Goal: Transaction & Acquisition: Purchase product/service

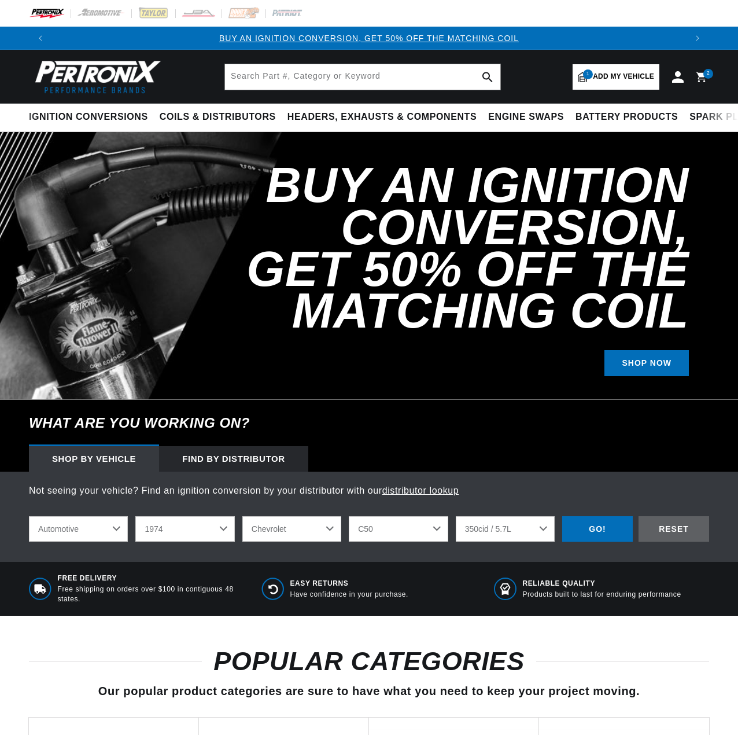
select select "1974"
select select "Chevrolet"
select select "C50"
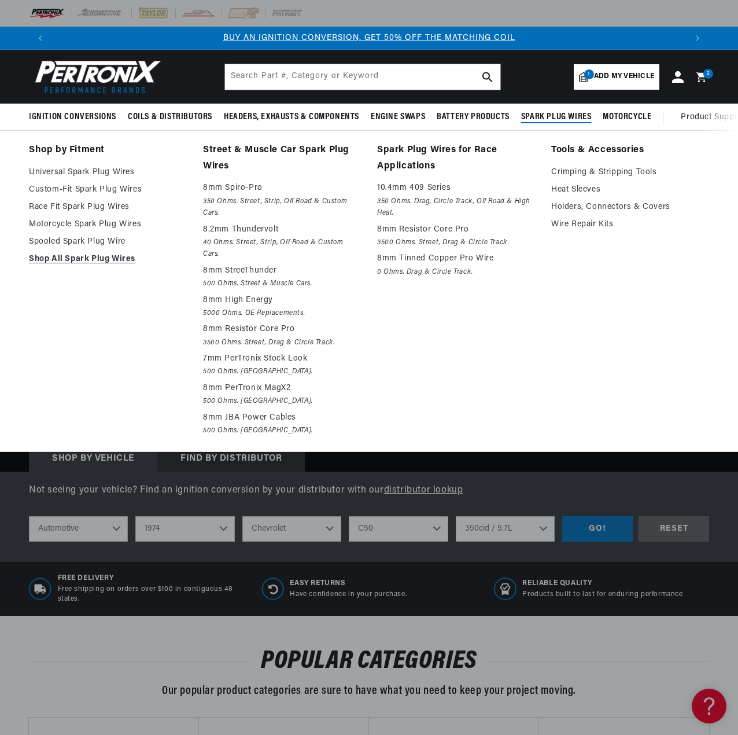
click at [588, 119] on span "Spark Plug Wires" at bounding box center [556, 117] width 71 height 12
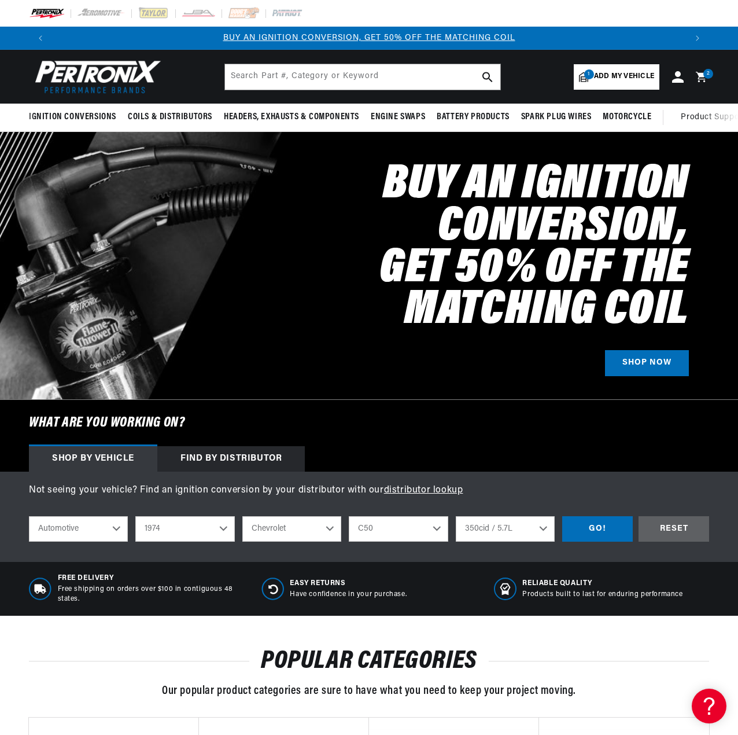
click at [631, 76] on span "Add my vehicle" at bounding box center [624, 76] width 60 height 11
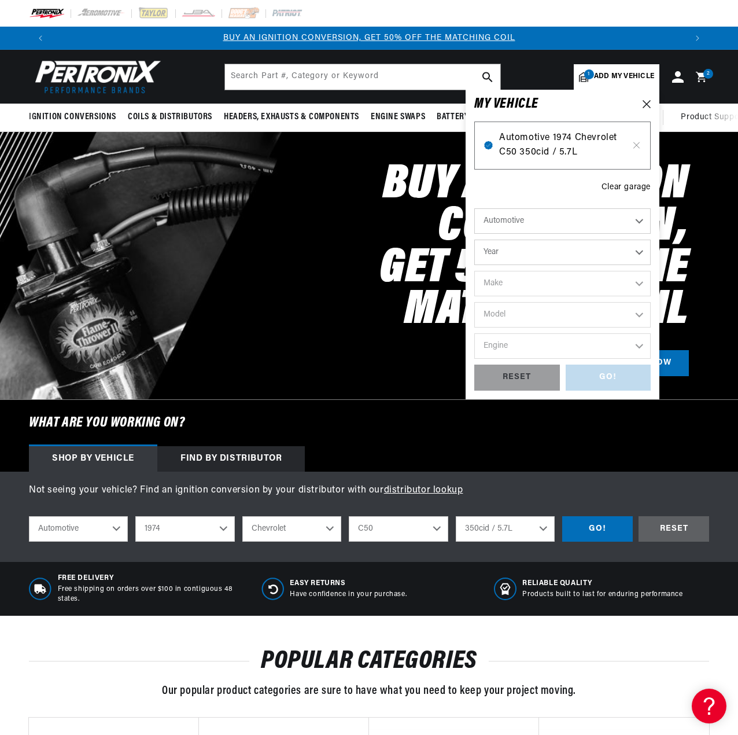
click at [560, 143] on span "Automotive 1974 Chevrolet C50 350cid / 5.7L" at bounding box center [562, 146] width 127 height 30
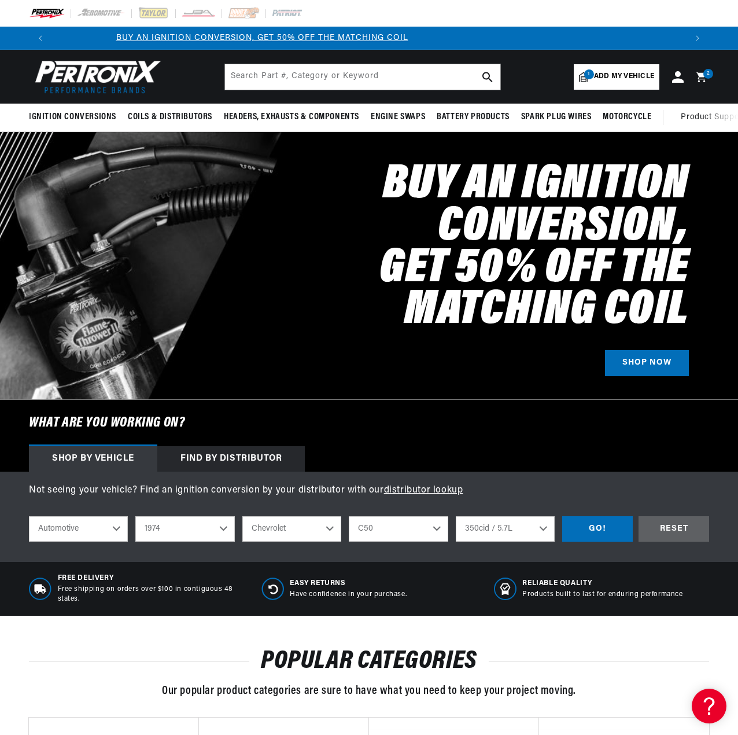
scroll to position [0, 227]
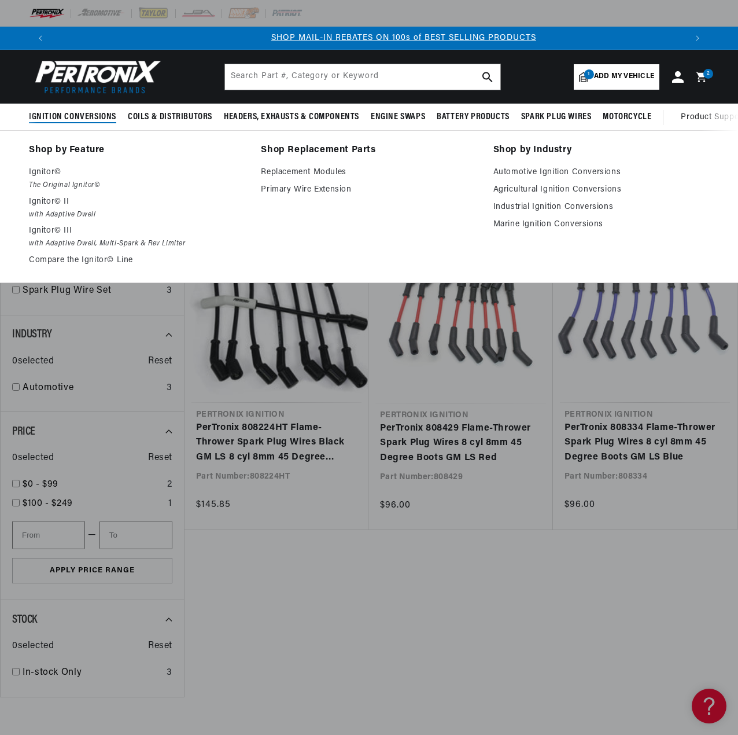
scroll to position [0, 634]
click at [578, 170] on link "Automotive Ignition Conversions" at bounding box center [601, 172] width 216 height 14
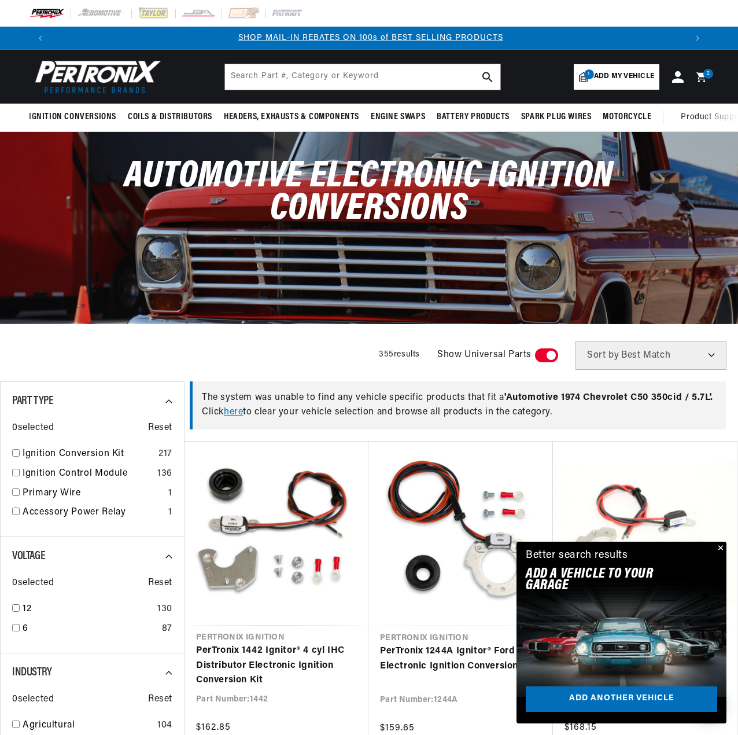
scroll to position [0, 634]
click at [725, 548] on button "Close" at bounding box center [720, 549] width 14 height 14
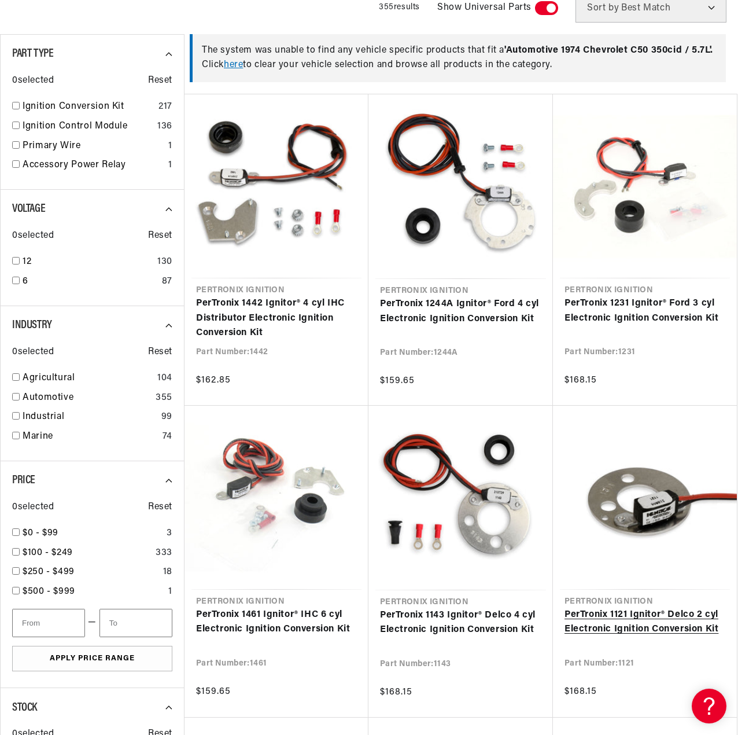
scroll to position [0, 1268]
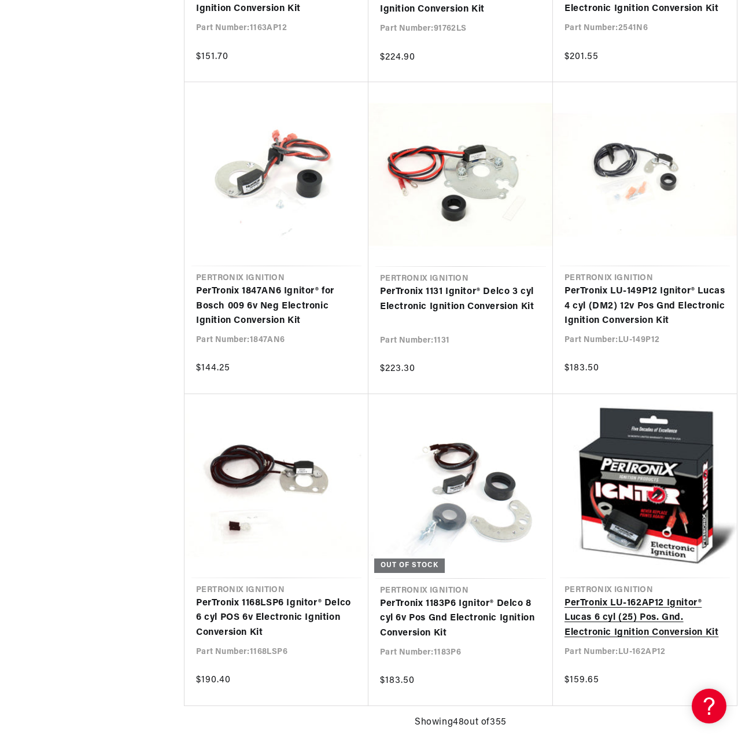
scroll to position [4744, 0]
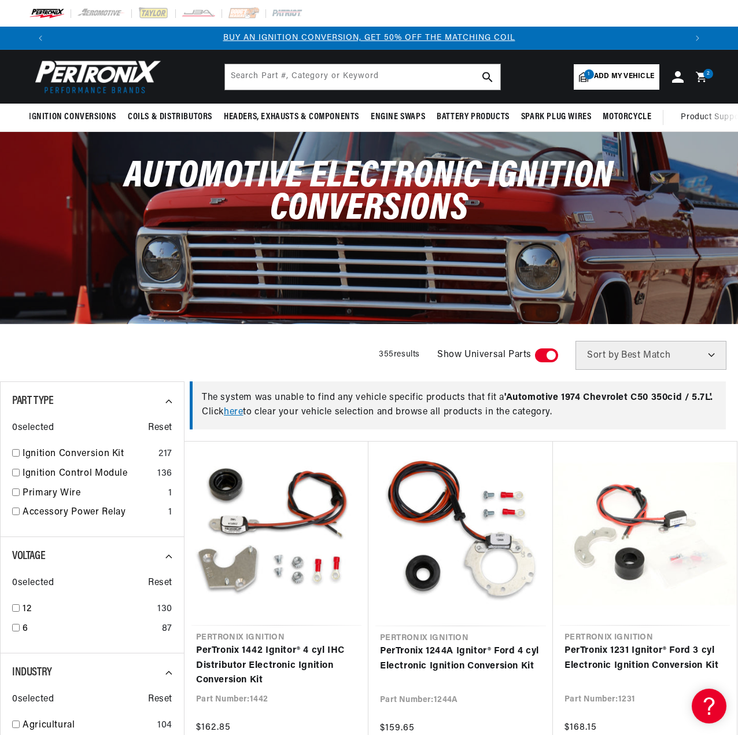
click at [234, 417] on link "here" at bounding box center [233, 411] width 19 height 9
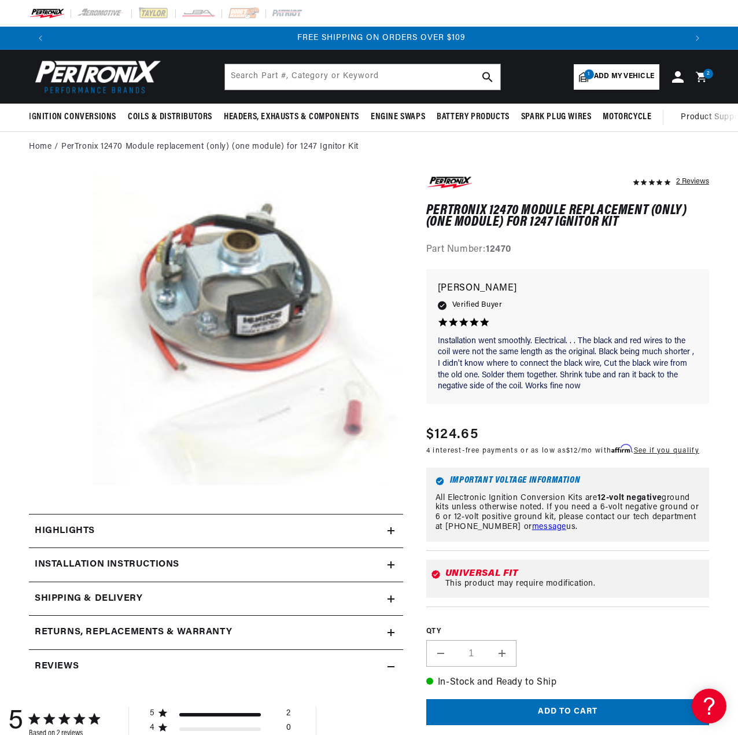
scroll to position [0, 1268]
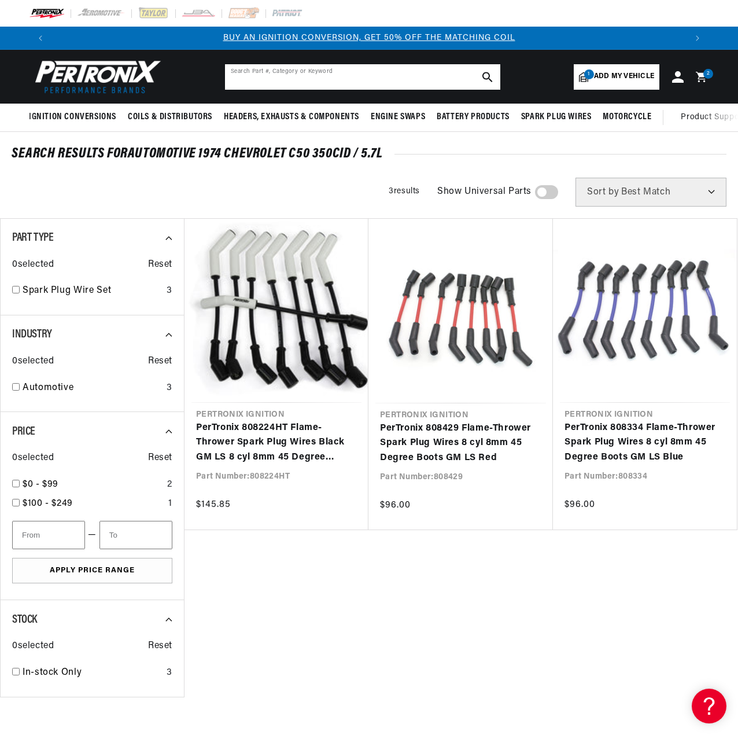
click at [307, 84] on input "text" at bounding box center [362, 76] width 275 height 25
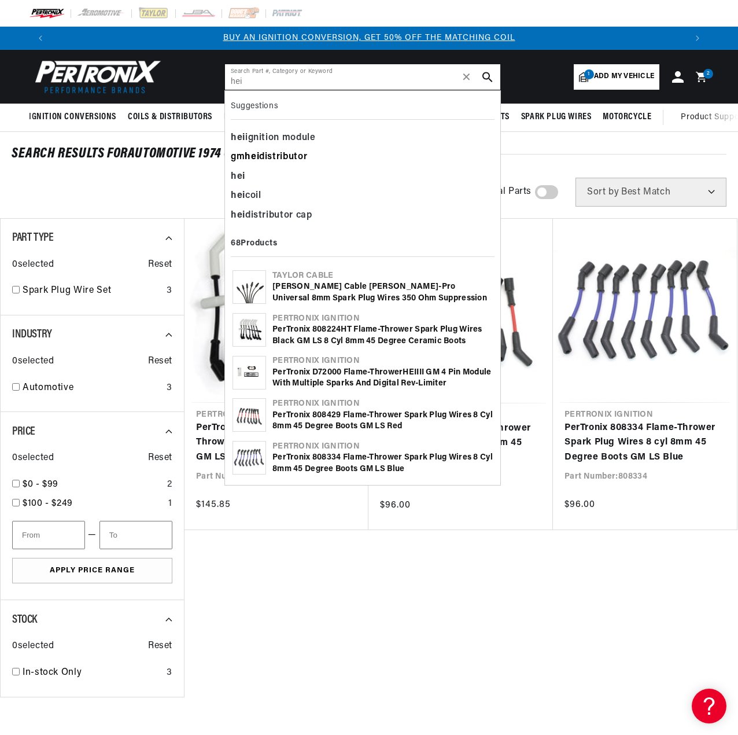
type input "hei"
click at [268, 157] on div "gm hei distributor" at bounding box center [363, 158] width 264 height 20
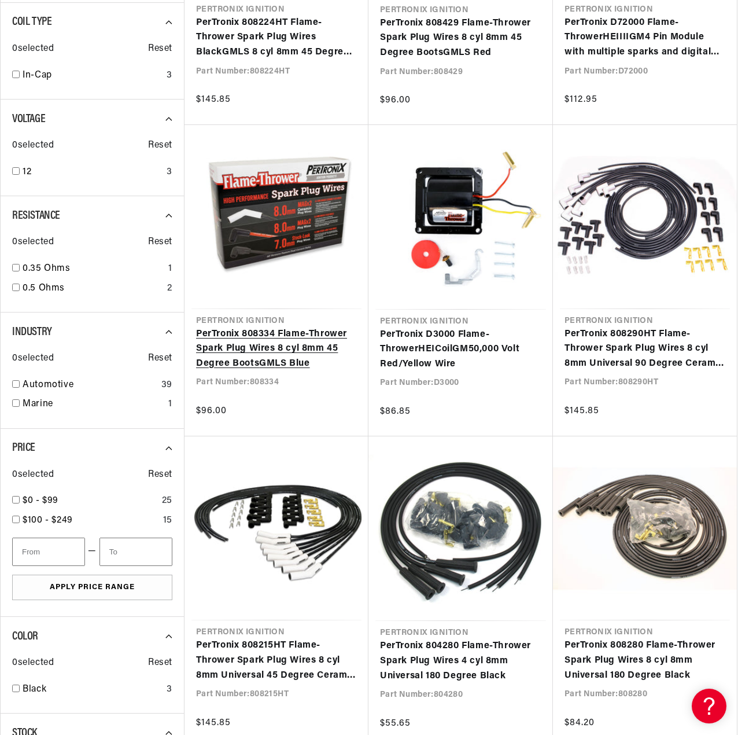
scroll to position [0, 634]
